Goal: Task Accomplishment & Management: Use online tool/utility

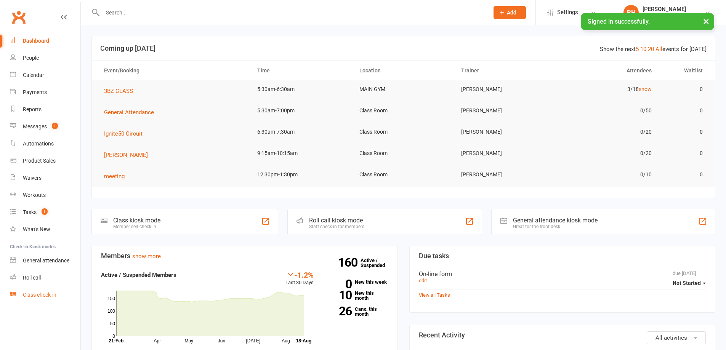
click at [47, 296] on div "Class check-in" at bounding box center [40, 295] width 34 height 6
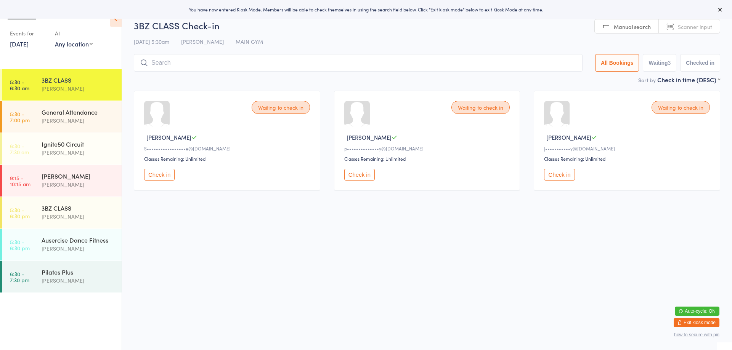
click at [687, 24] on span "Scanner input" at bounding box center [695, 27] width 34 height 8
click at [483, 67] on input "search" at bounding box center [358, 63] width 449 height 18
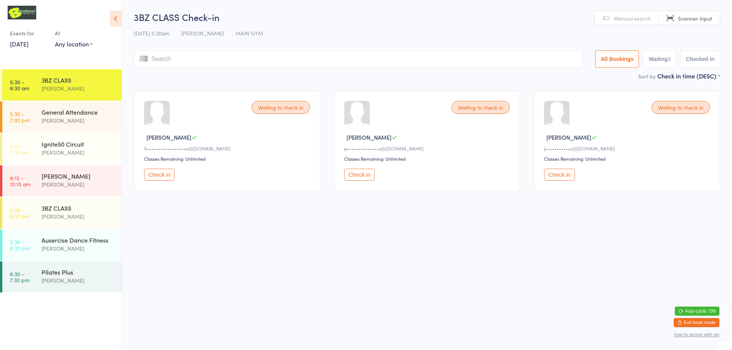
click at [161, 54] on input "search" at bounding box center [358, 59] width 449 height 18
type input "220128"
click at [618, 21] on span "Manual search" at bounding box center [626, 18] width 37 height 8
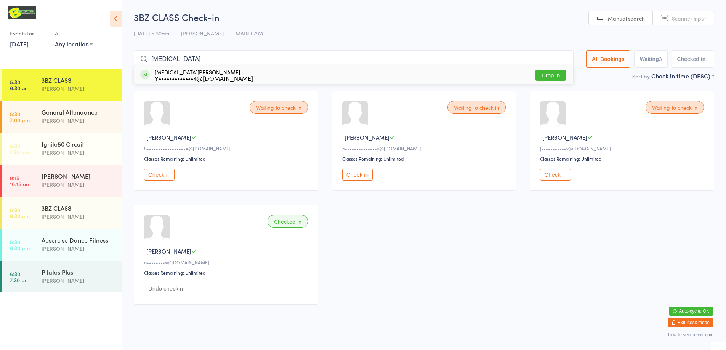
type input "yasmin"
click at [547, 75] on button "Drop in" at bounding box center [551, 75] width 31 height 11
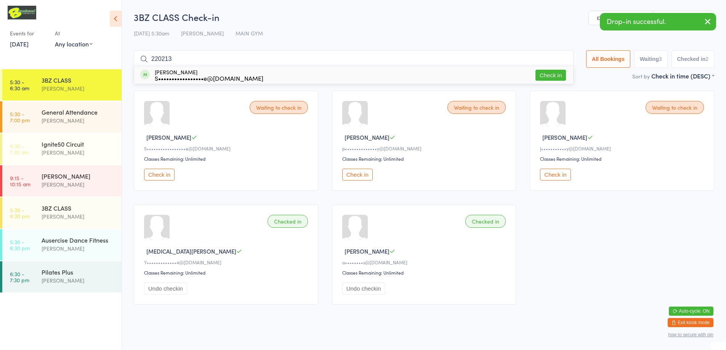
type input "220213"
click at [550, 75] on button "Check in" at bounding box center [551, 75] width 31 height 11
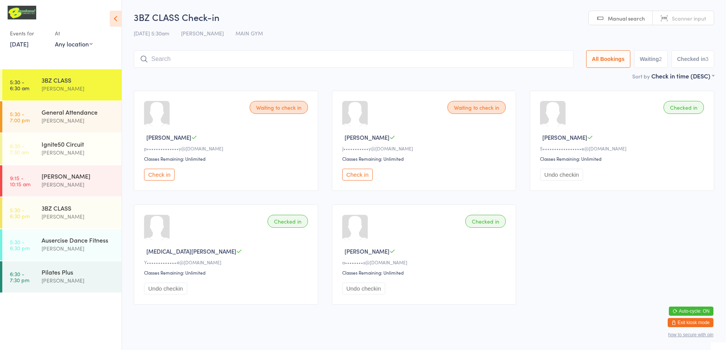
click at [493, 116] on div "Waiting to check in Jacqui C J•••••••••••y@hotmail.com Classes Remaining: Unlim…" at bounding box center [424, 141] width 185 height 100
click at [488, 108] on div "Waiting to check in" at bounding box center [477, 107] width 58 height 13
click at [349, 177] on button "Check in" at bounding box center [357, 175] width 31 height 12
click at [317, 60] on input "search" at bounding box center [354, 59] width 440 height 18
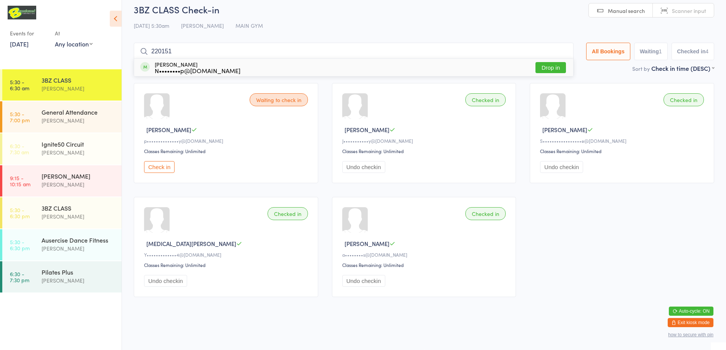
type input "220151"
click at [544, 66] on button "Drop in" at bounding box center [551, 67] width 31 height 11
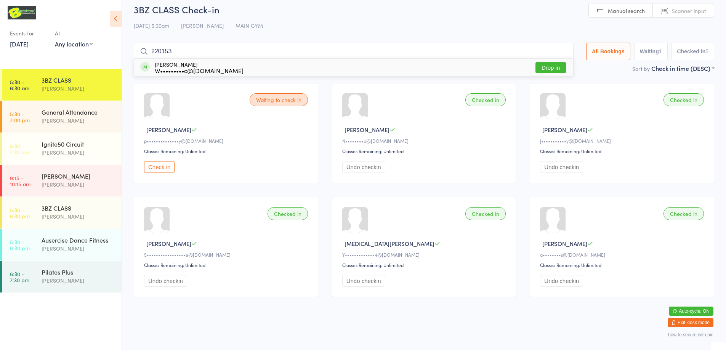
type input "220153"
click at [543, 66] on button "Drop in" at bounding box center [551, 67] width 31 height 11
